Goal: Information Seeking & Learning: Learn about a topic

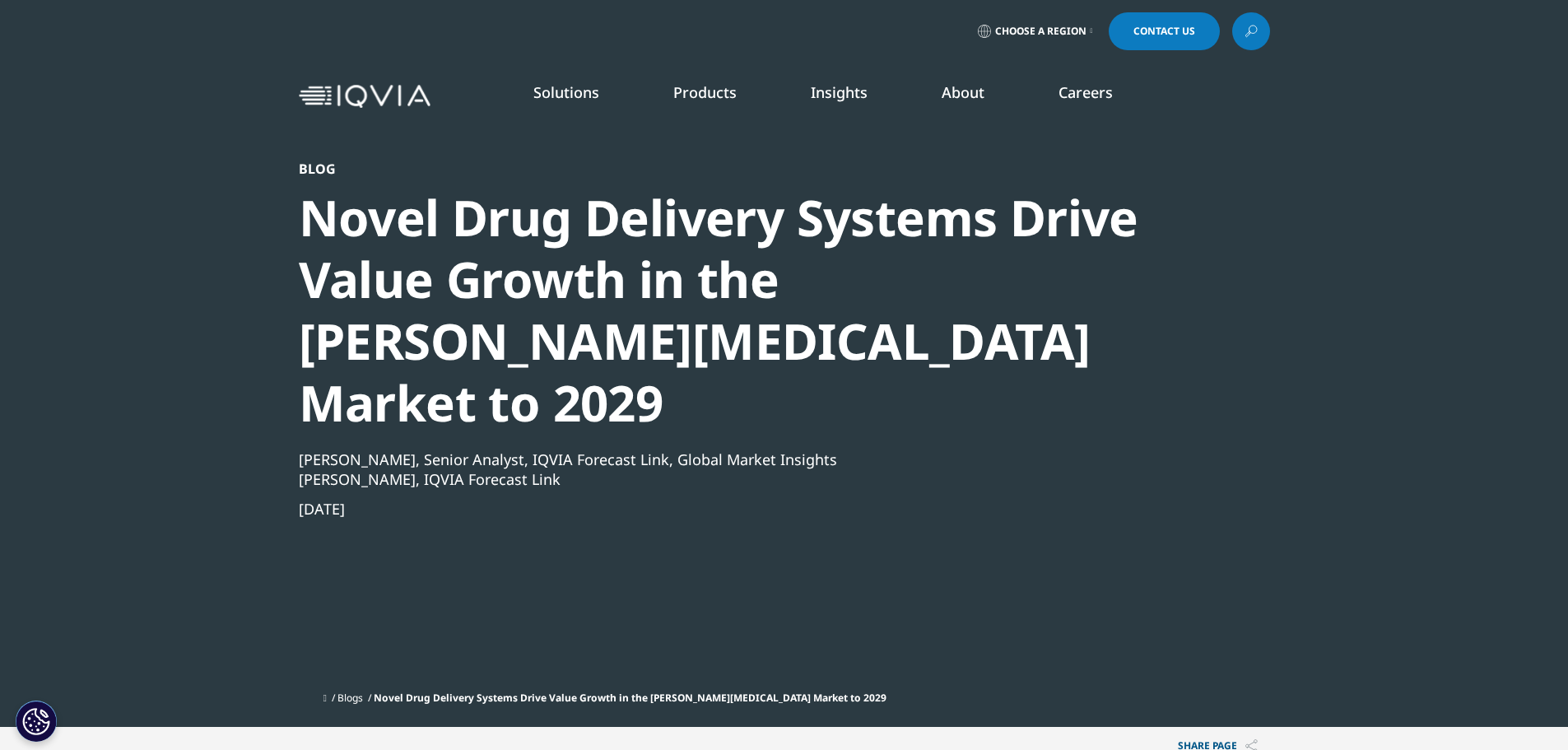
click at [1039, 35] on span "Choose a Region" at bounding box center [1041, 31] width 91 height 14
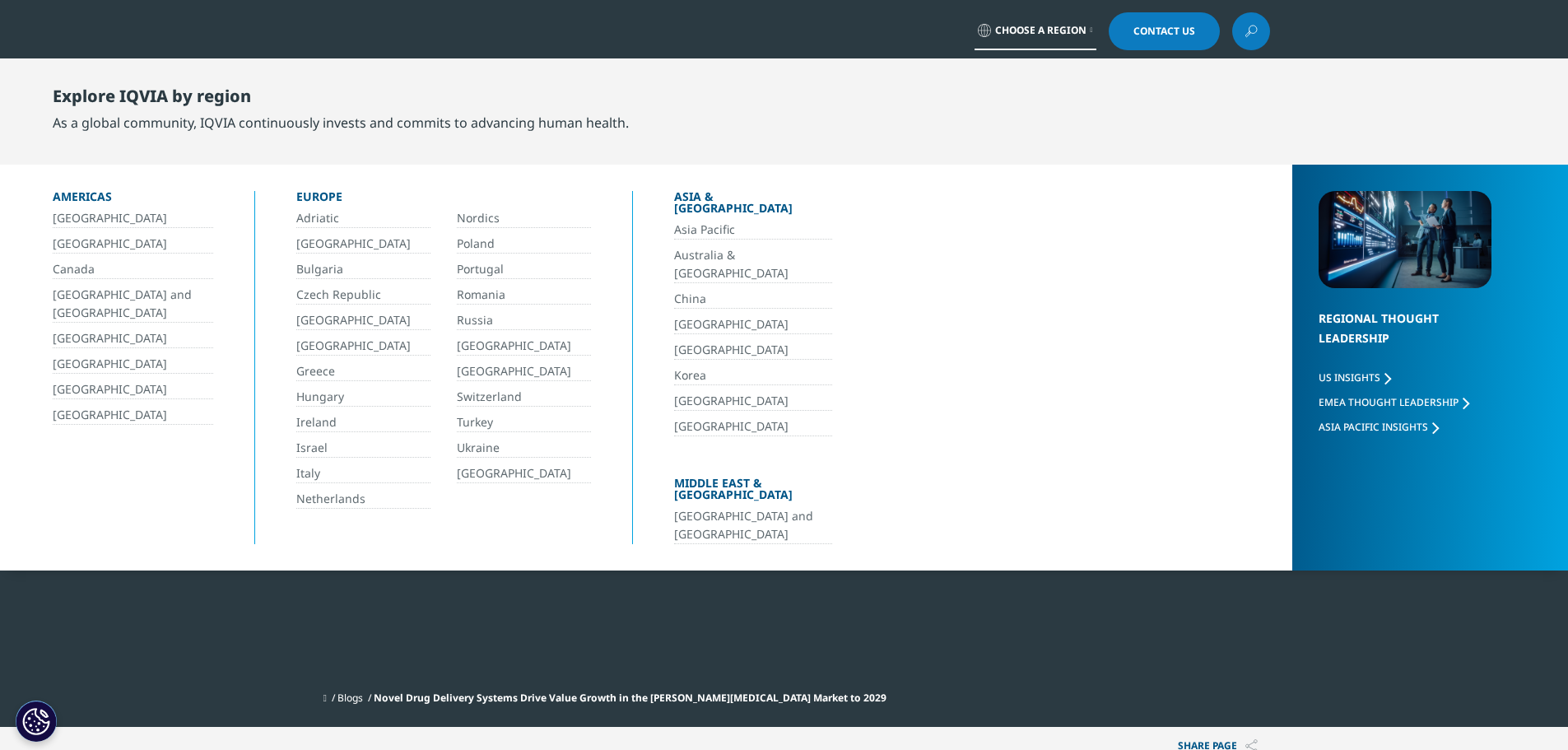
click at [314, 469] on link "Italy" at bounding box center [363, 474] width 134 height 19
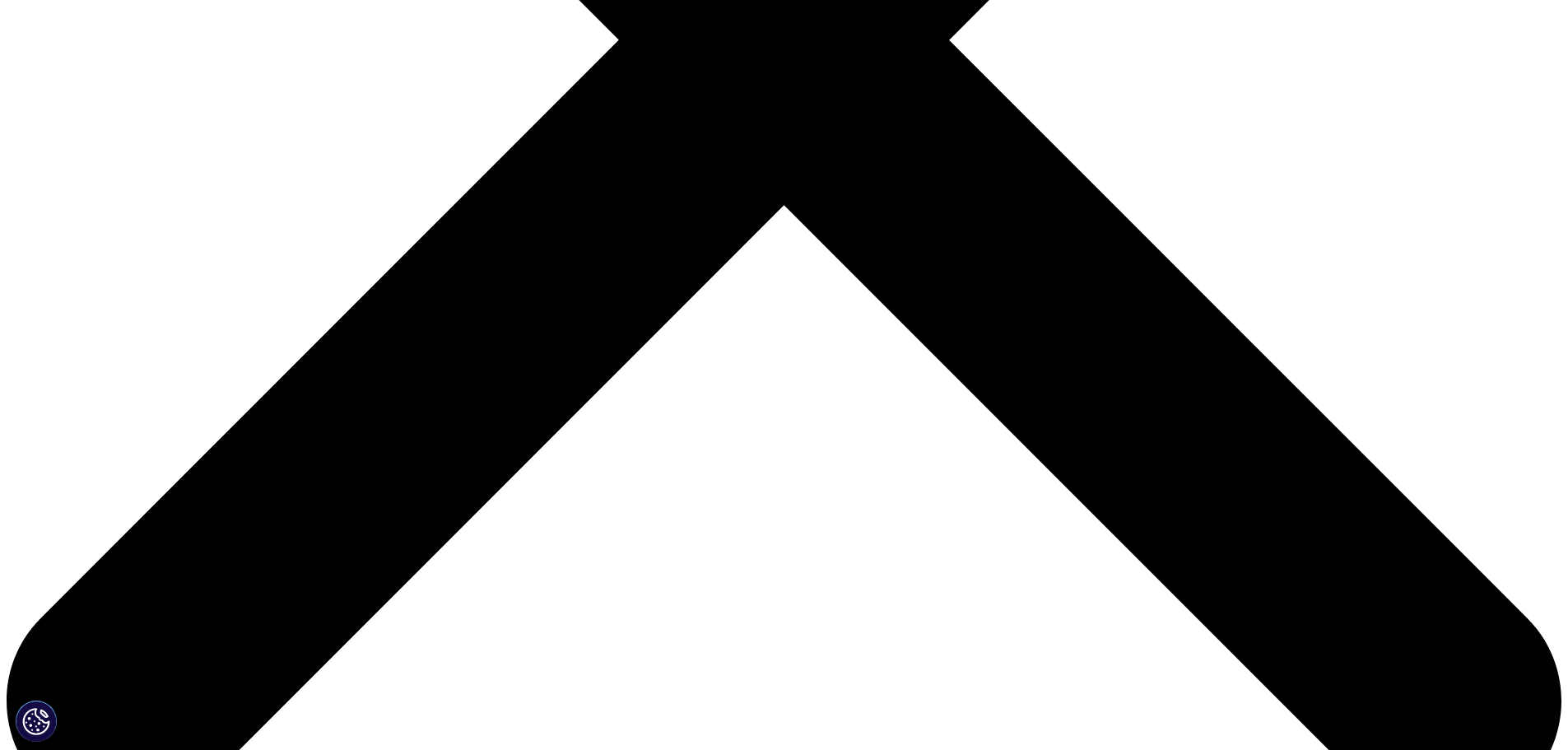
scroll to position [988, 0]
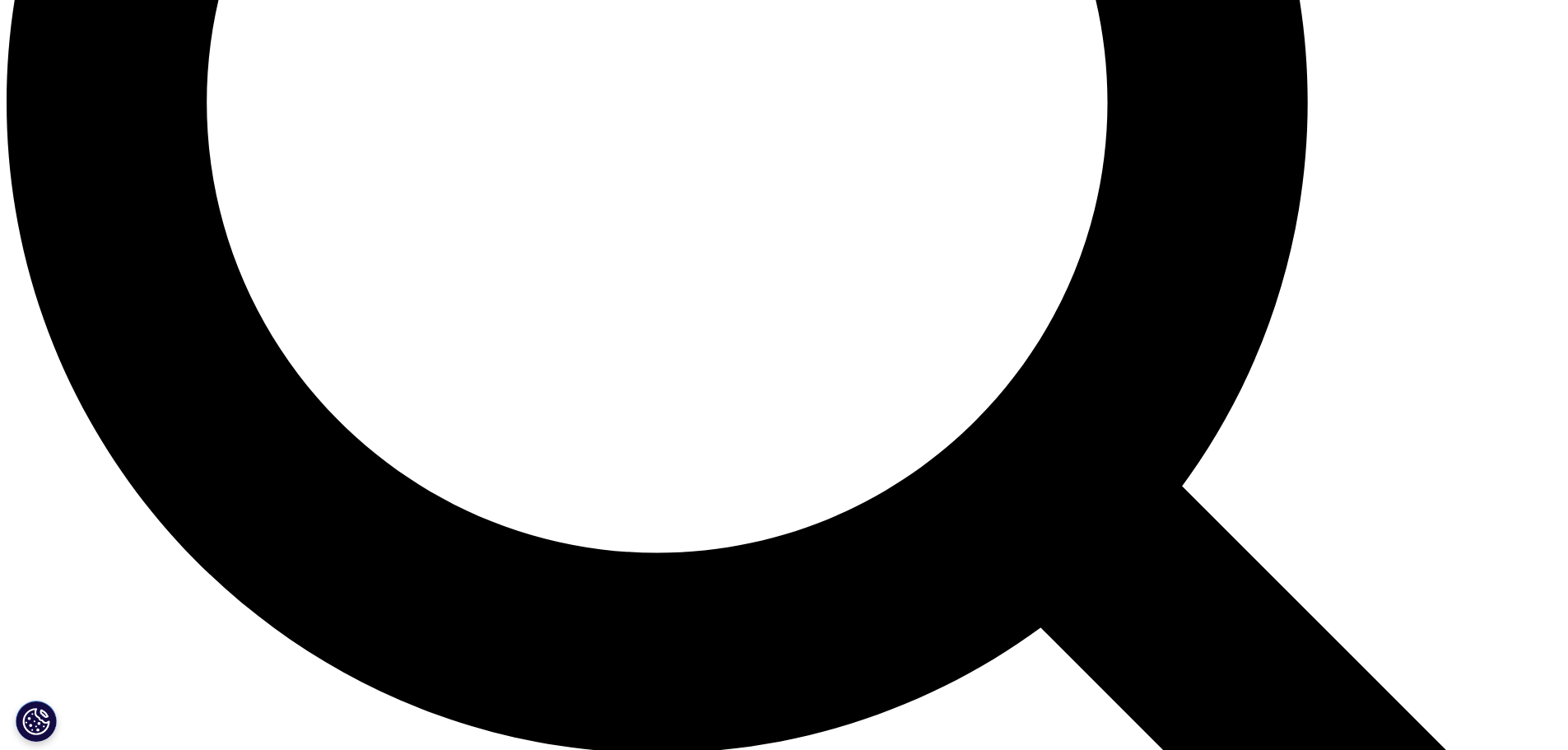
scroll to position [2305, 0]
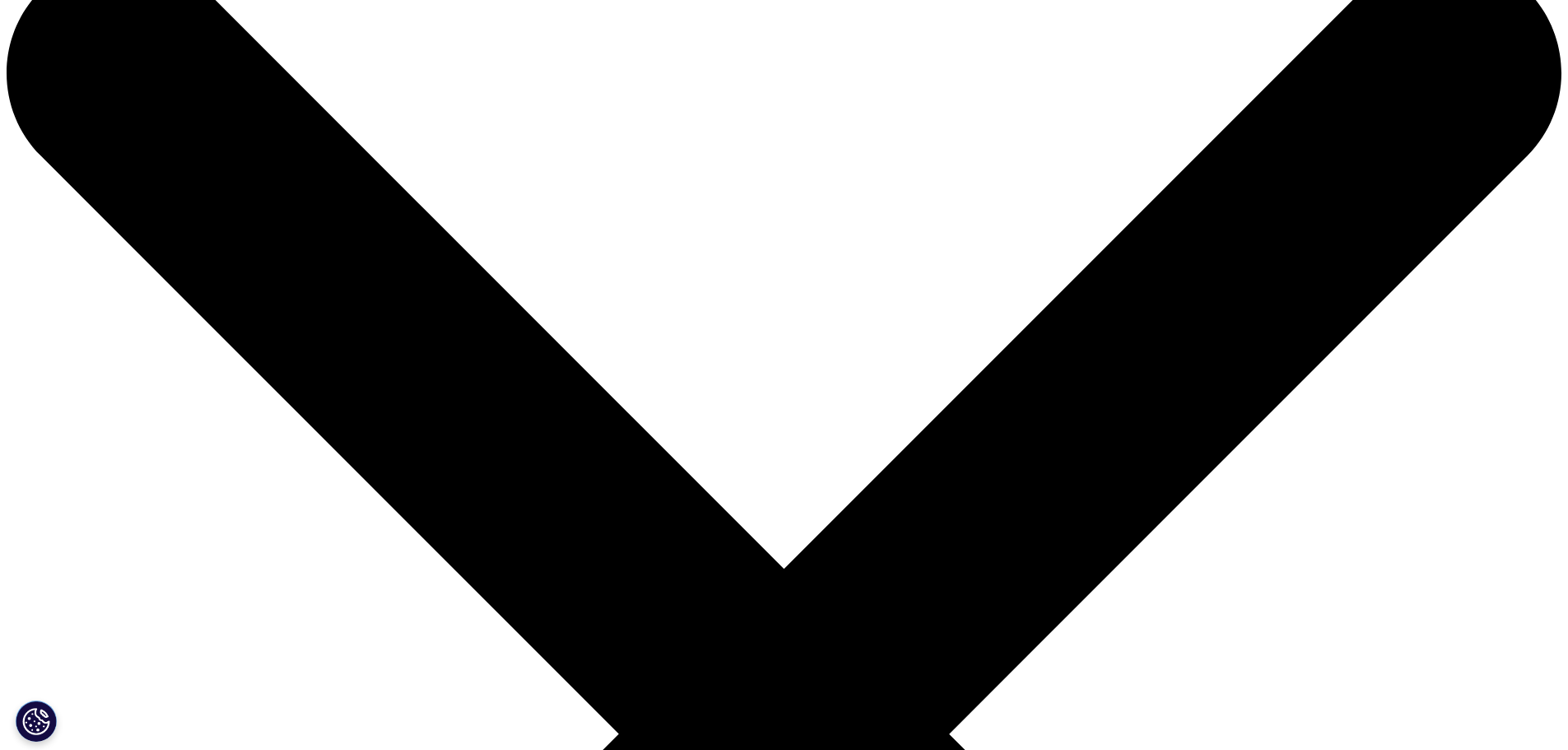
scroll to position [0, 0]
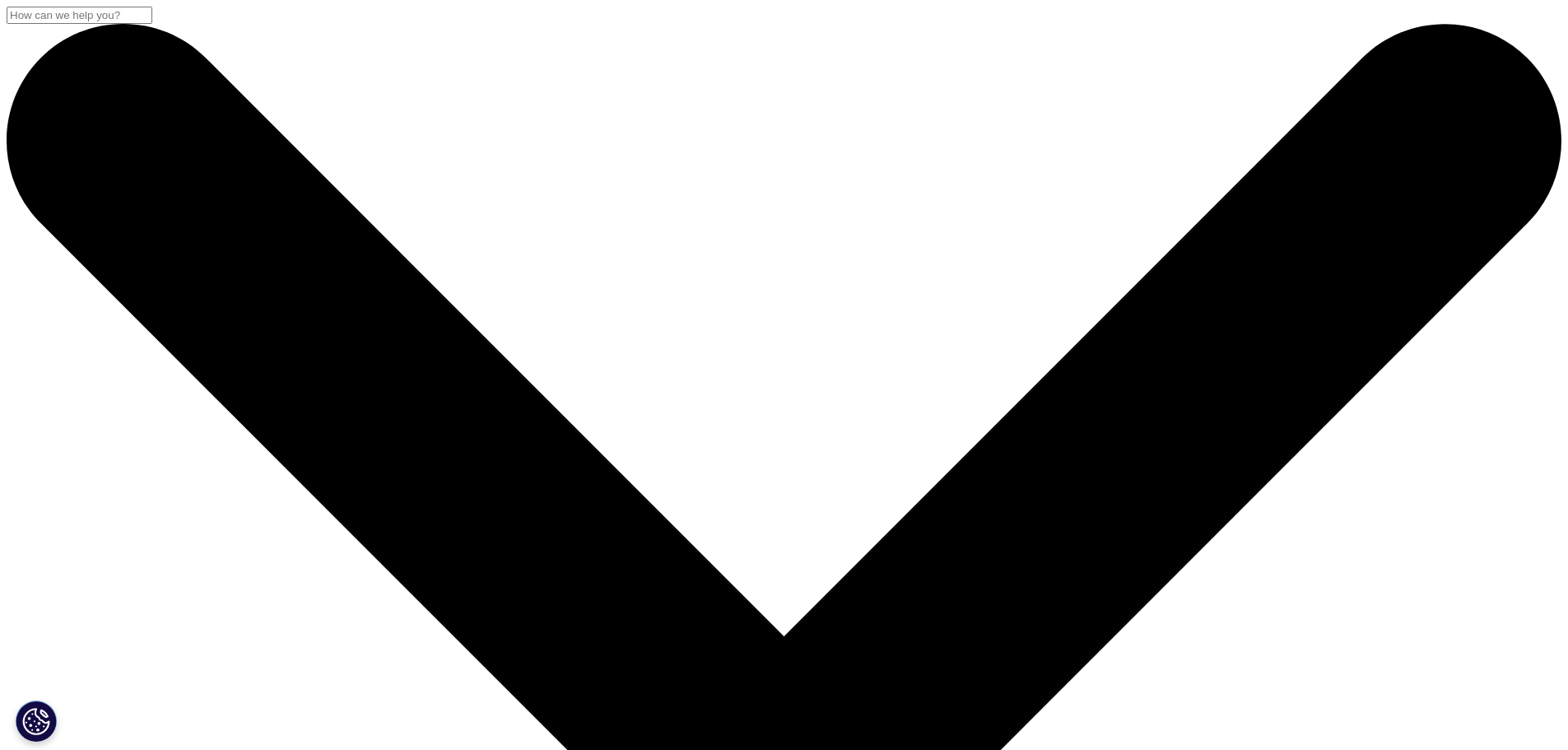
click at [152, 24] on input "Cerca" at bounding box center [80, 15] width 146 height 17
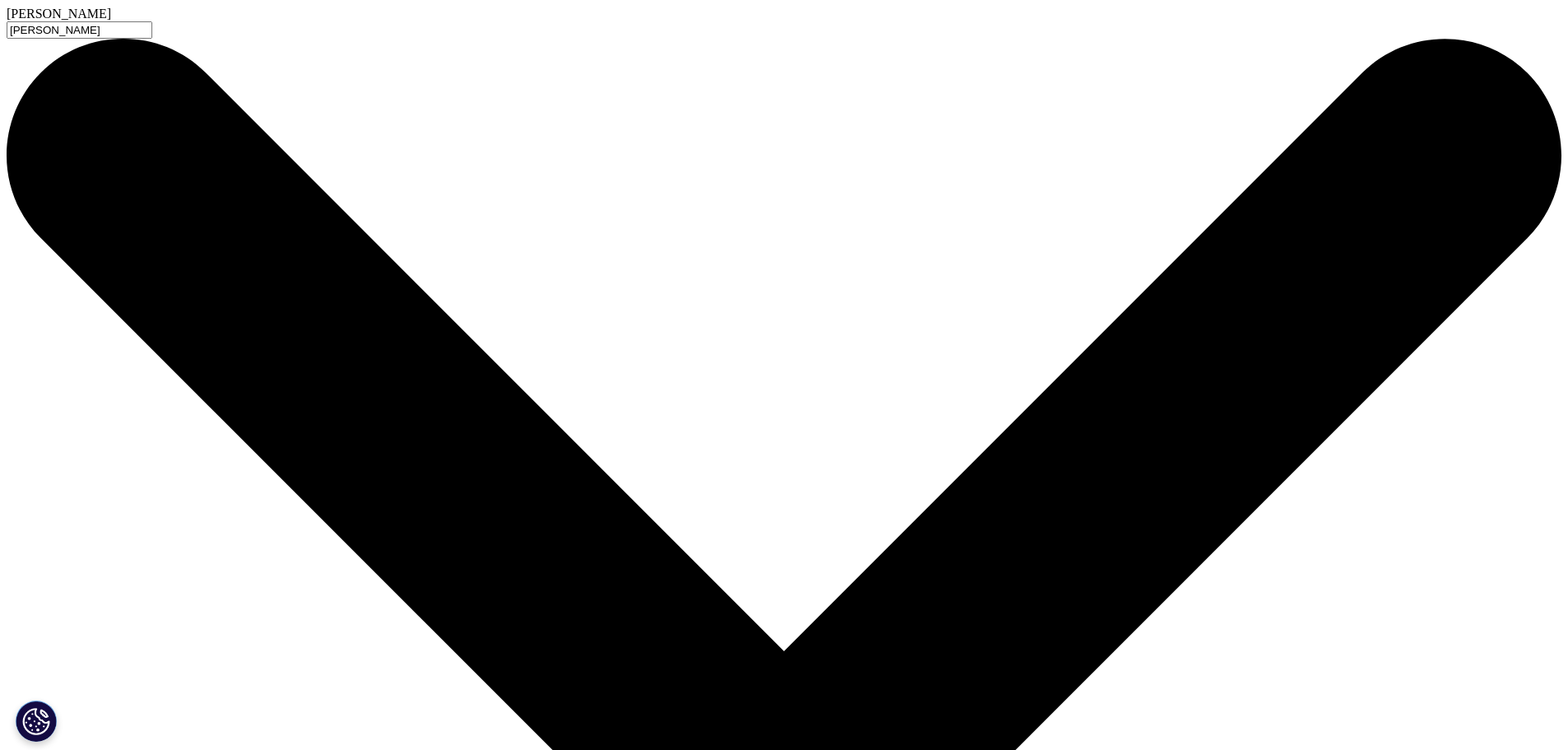
type input "Parkinson"
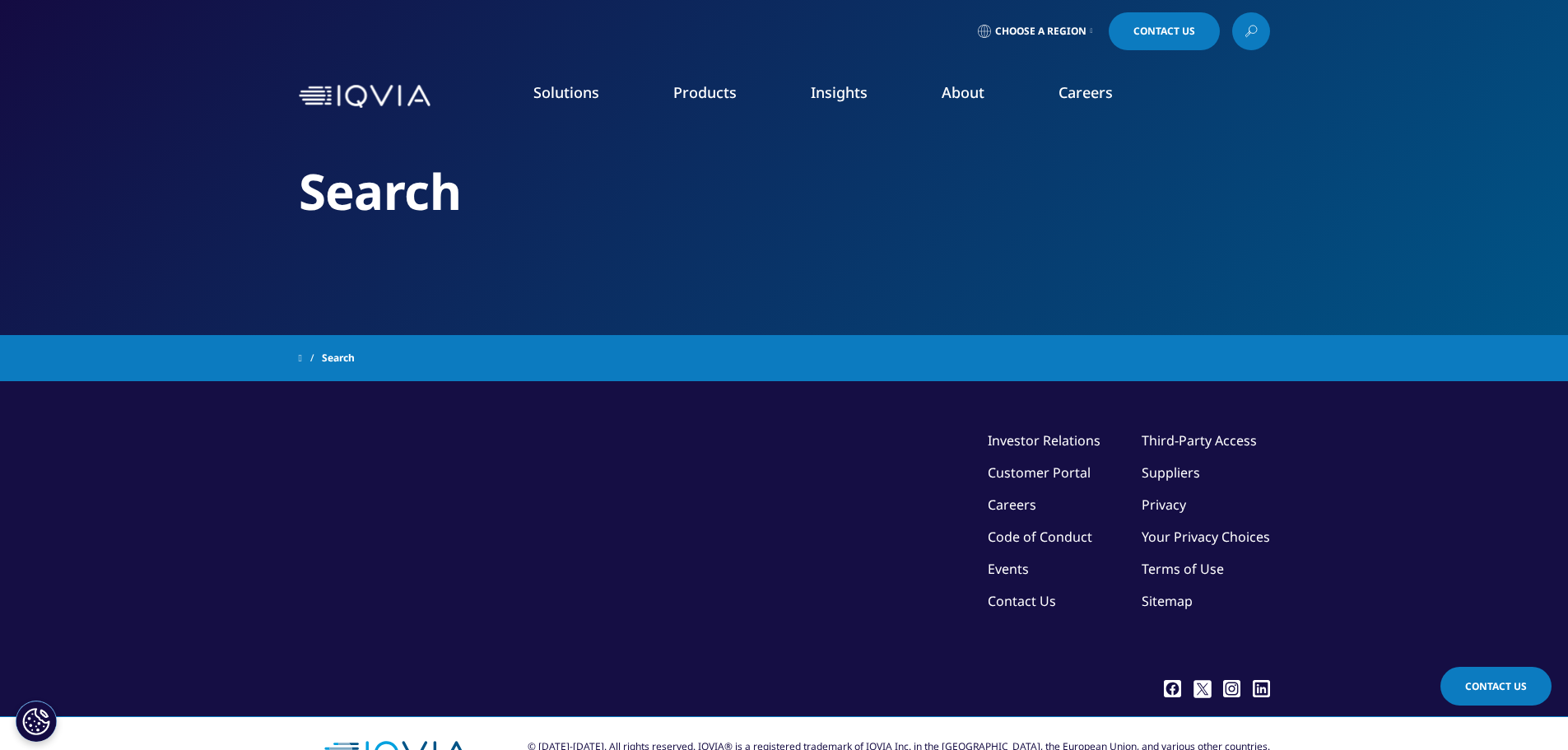
type input "Parkinson"
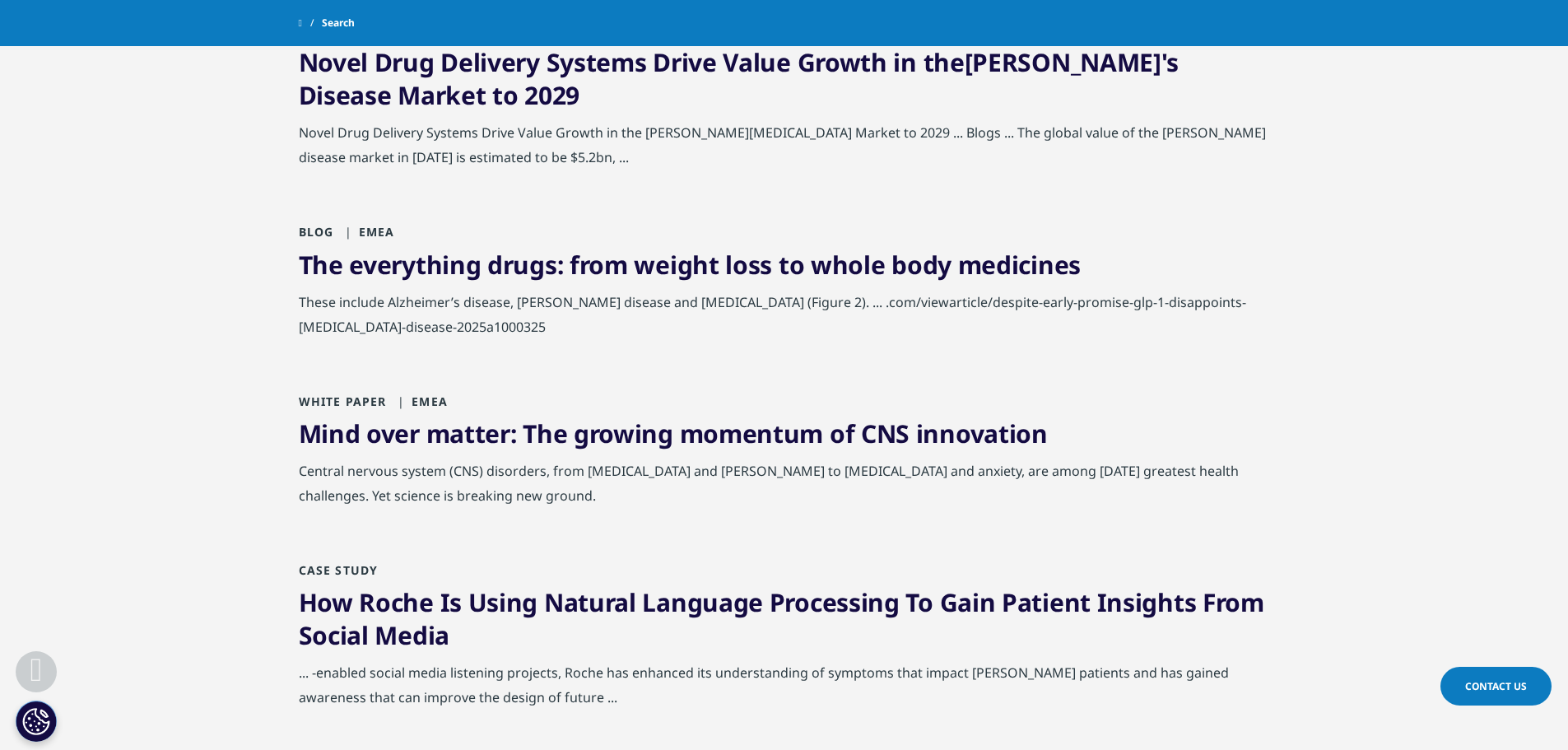
scroll to position [658, 0]
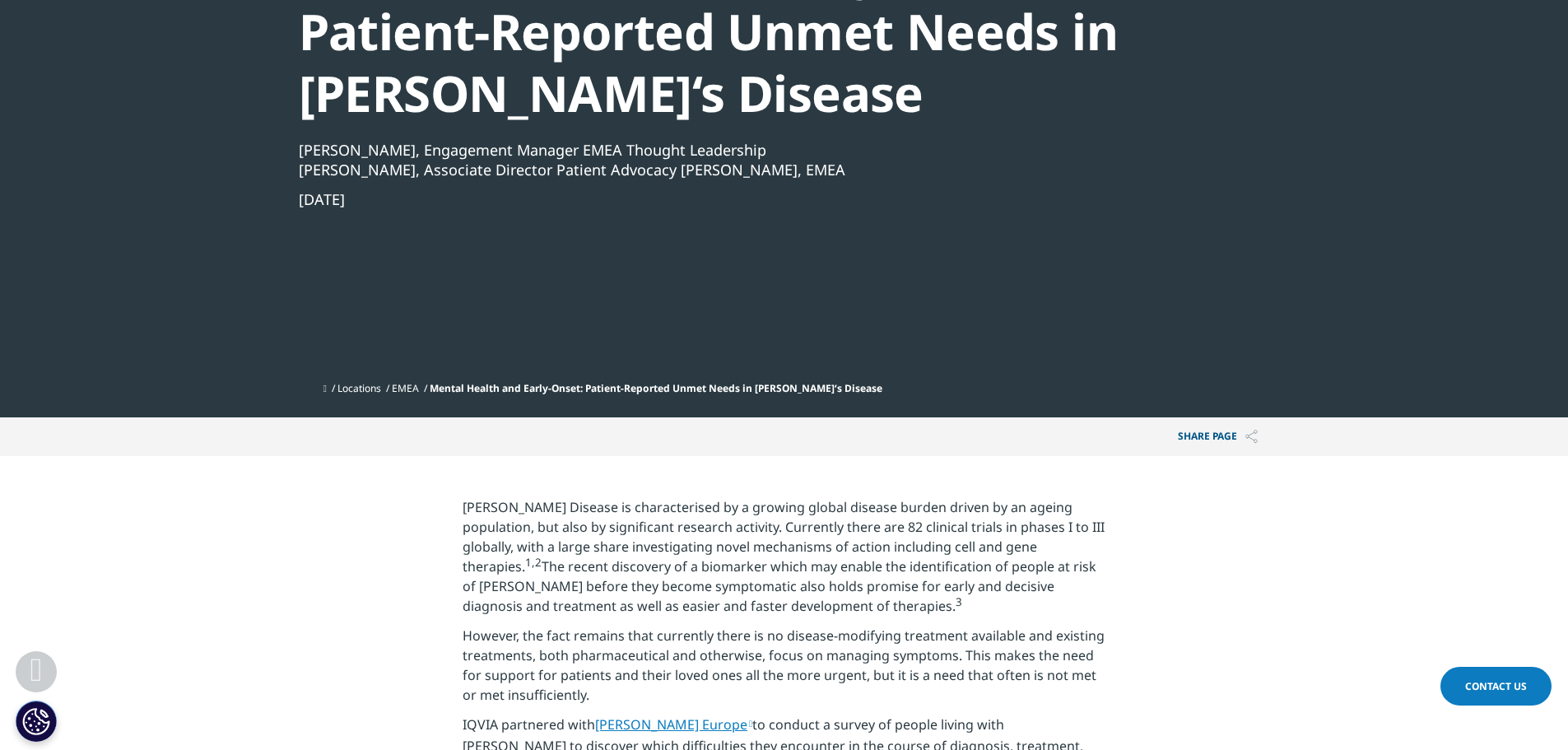
scroll to position [576, 0]
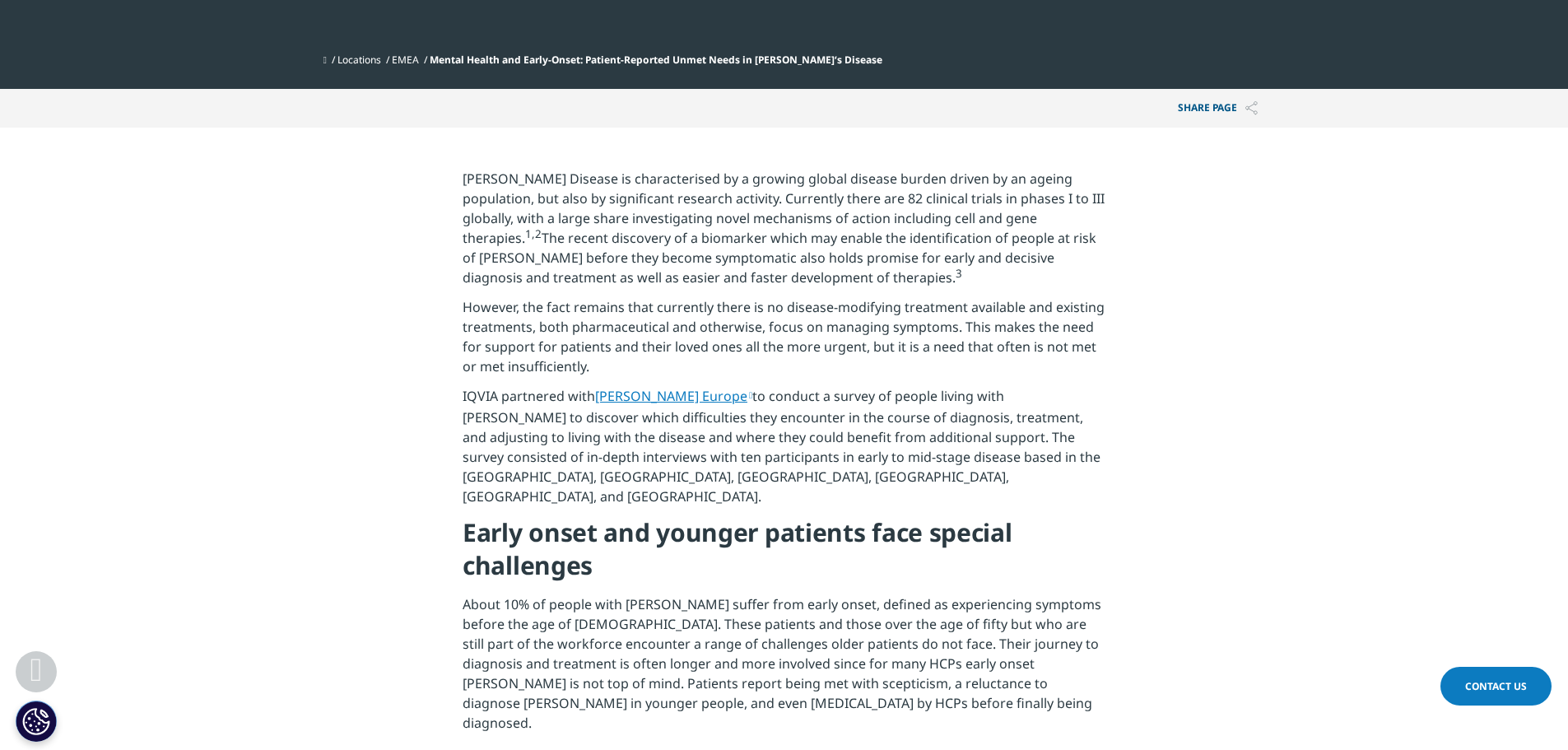
click at [687, 403] on link "Parkinson’s Europe" at bounding box center [673, 396] width 158 height 18
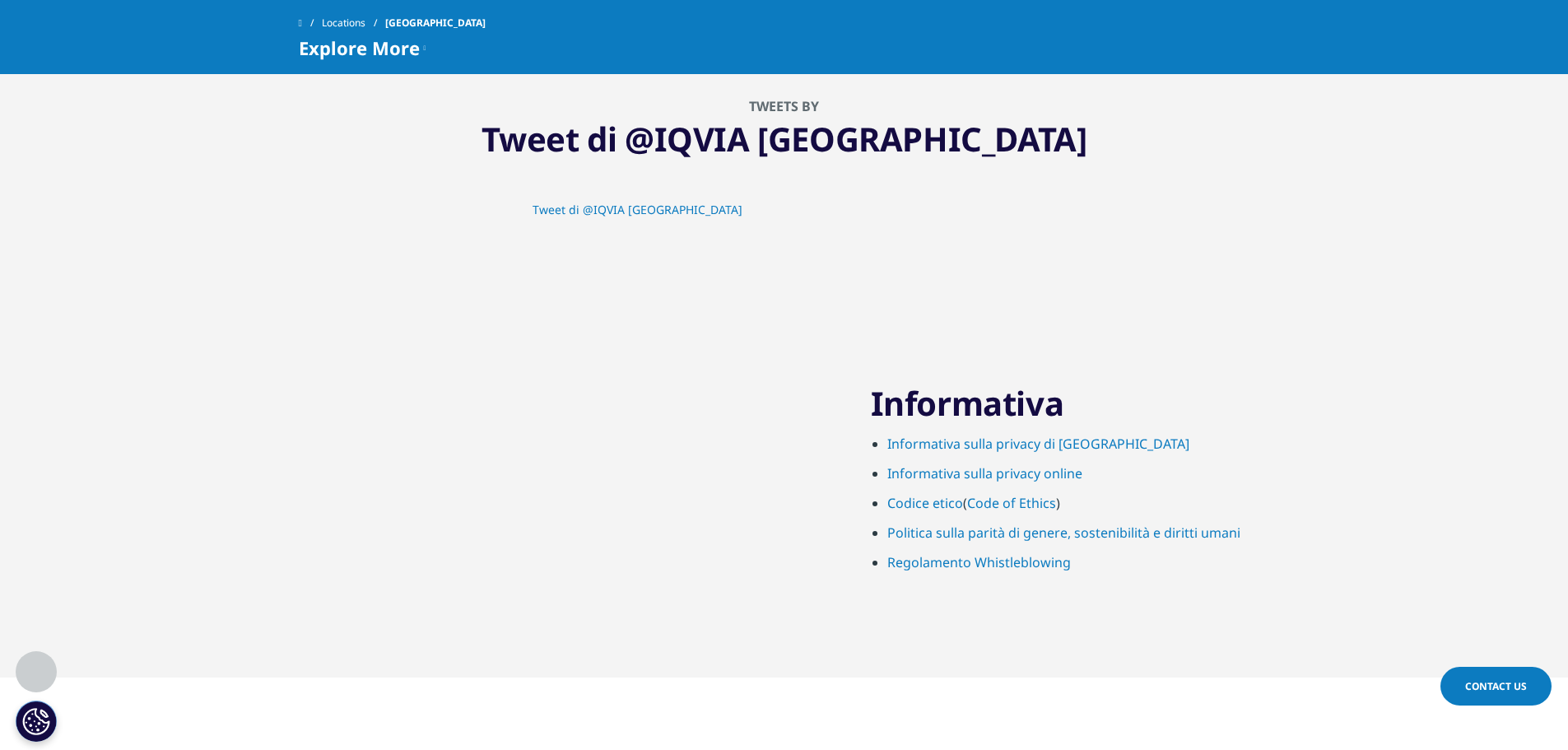
scroll to position [2799, 0]
